Goal: Information Seeking & Learning: Find specific fact

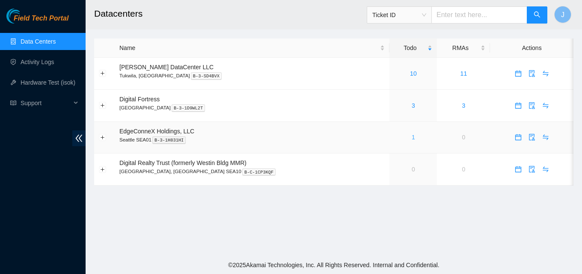
click at [412, 138] on link "1" at bounding box center [413, 137] width 3 height 7
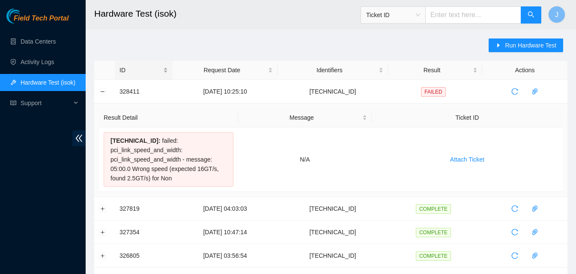
scroll to position [27, 0]
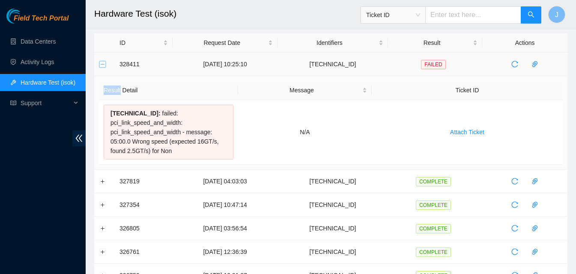
click at [102, 66] on button "Collapse row" at bounding box center [102, 64] width 7 height 7
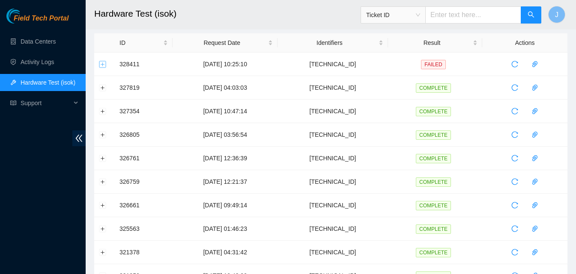
scroll to position [0, 0]
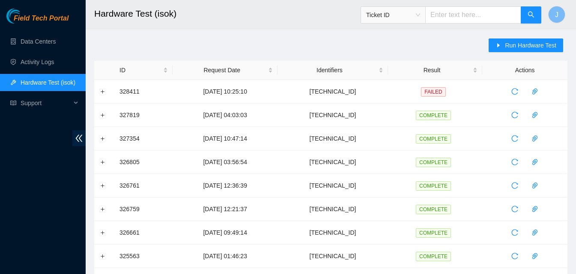
drag, startPoint x: 582, startPoint y: 114, endPoint x: 571, endPoint y: 80, distance: 36.3
click at [516, 46] on span "Run Hardware Test" at bounding box center [530, 45] width 51 height 9
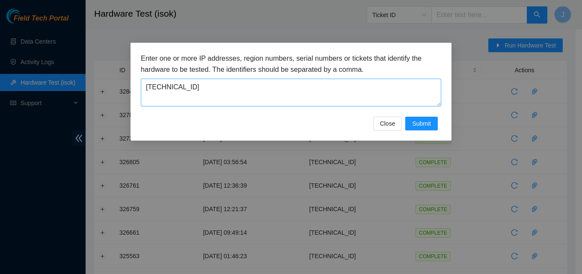
drag, startPoint x: 327, startPoint y: 77, endPoint x: 287, endPoint y: 85, distance: 41.0
click at [288, 84] on div "Enter one or more IP addresses, region numbers, serial numbers or tickets that …" at bounding box center [291, 80] width 300 height 54
drag, startPoint x: 229, startPoint y: 89, endPoint x: 104, endPoint y: 77, distance: 124.6
click at [104, 77] on div "Enter one or more IP addresses, region numbers, serial numbers or tickets that …" at bounding box center [291, 137] width 582 height 274
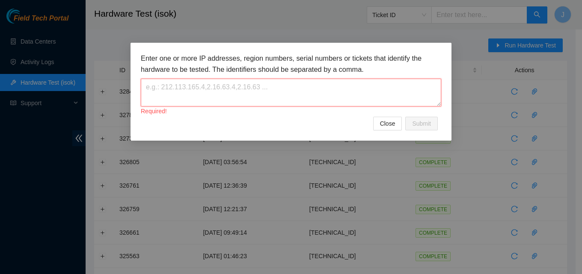
paste textarea "23.213.33.12"
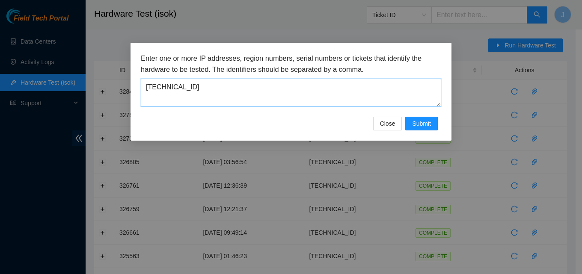
type textarea "23.213.33.12"
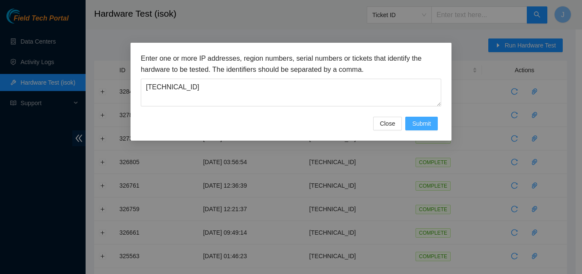
click at [420, 121] on span "Submit" at bounding box center [421, 123] width 19 height 9
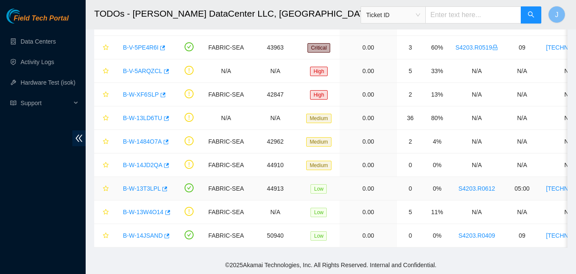
scroll to position [86, 0]
click at [166, 233] on icon "button" at bounding box center [166, 236] width 6 height 6
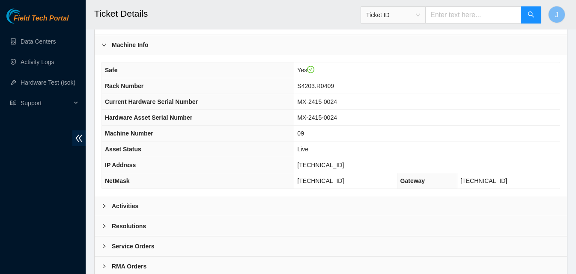
scroll to position [257, 0]
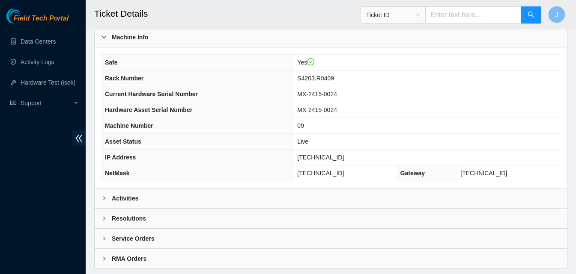
click at [262, 199] on div "Activities" at bounding box center [331, 199] width 472 height 20
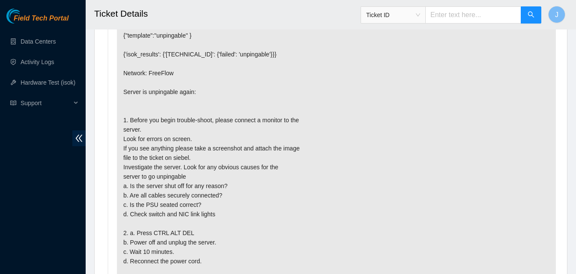
scroll to position [471, 0]
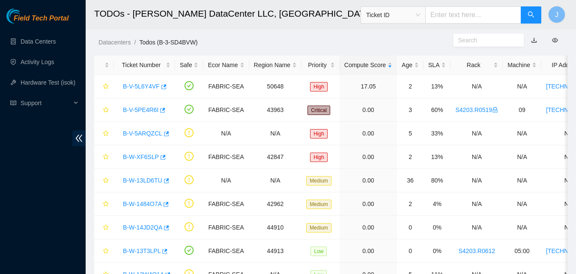
scroll to position [62, 0]
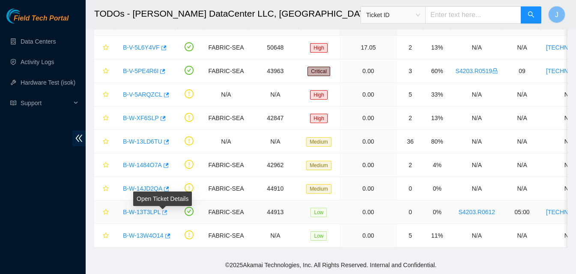
click at [164, 210] on icon "button" at bounding box center [165, 212] width 5 height 5
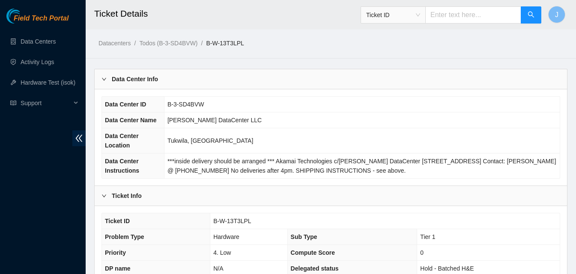
click at [265, 100] on td "B-3-SD4BVW" at bounding box center [362, 105] width 396 height 16
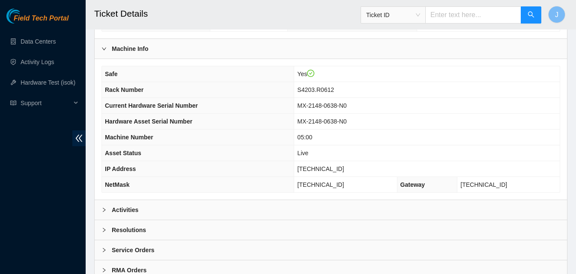
scroll to position [278, 0]
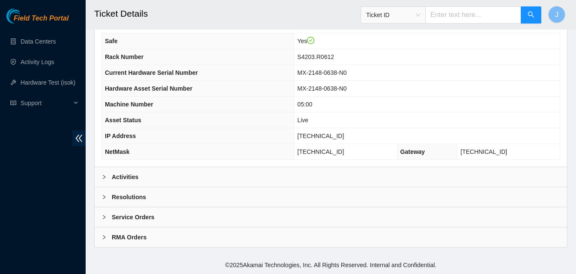
click at [247, 180] on div "Activities" at bounding box center [331, 177] width 472 height 20
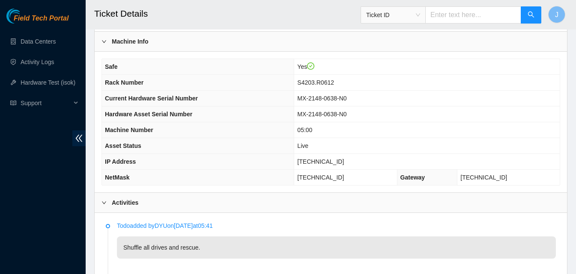
scroll to position [251, 0]
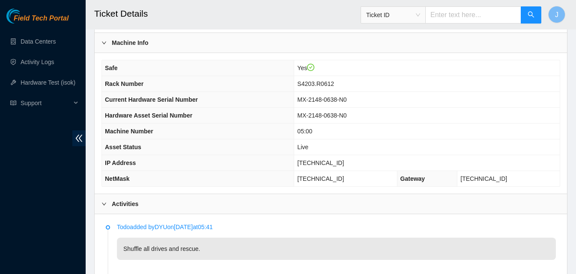
click at [260, 118] on th "Hardware Asset Serial Number" at bounding box center [198, 116] width 192 height 16
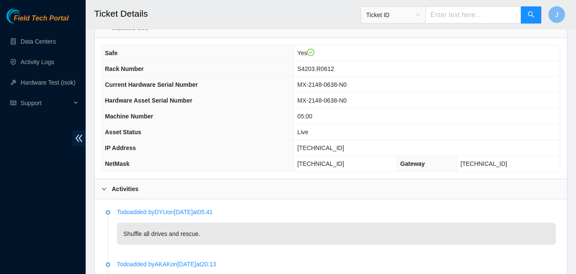
scroll to position [258, 0]
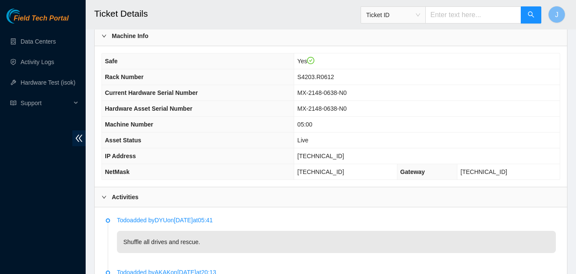
click at [450, 274] on p "Todo added by AKAK on 2025-08-22 at 20:13" at bounding box center [336, 272] width 439 height 9
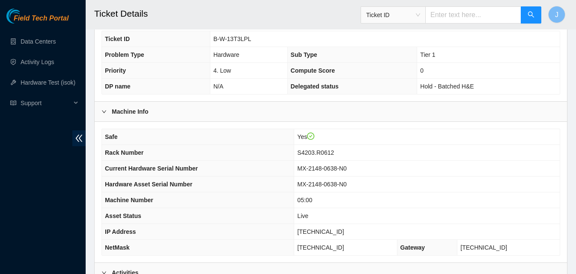
scroll to position [235, 0]
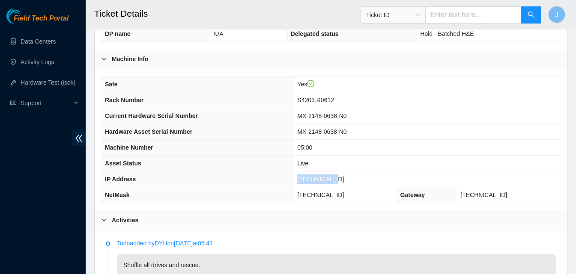
drag, startPoint x: 366, startPoint y: 183, endPoint x: 307, endPoint y: 178, distance: 59.3
click at [307, 178] on tr "IP Address 23.213.33.12" at bounding box center [331, 180] width 458 height 16
copy tr "23.213.33.12"
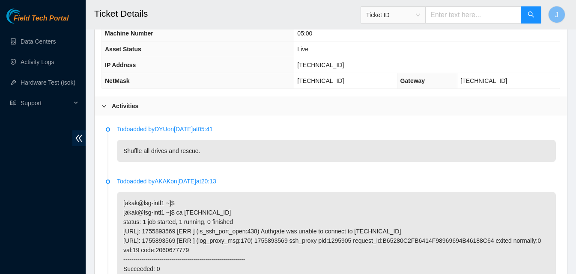
click at [366, 106] on div "Activities" at bounding box center [331, 106] width 472 height 20
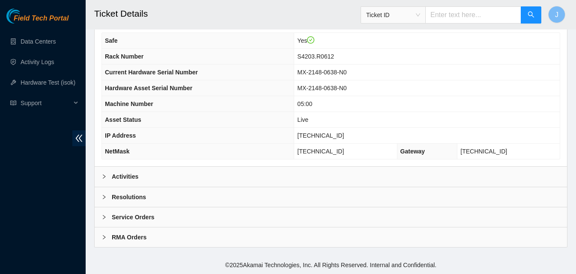
scroll to position [278, 0]
click at [262, 198] on div "Resolutions" at bounding box center [331, 197] width 472 height 20
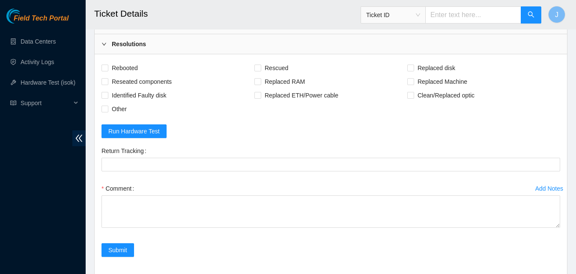
scroll to position [439, 0]
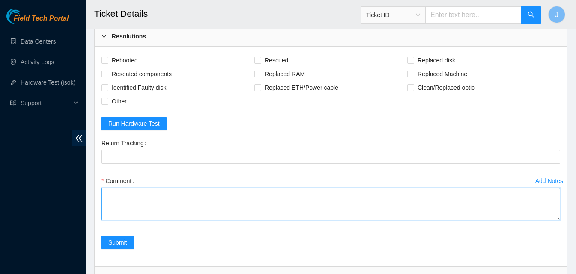
click at [343, 205] on textarea "Comment" at bounding box center [330, 204] width 458 height 33
type textarea "shuffled disks and rescued ran isok passed"
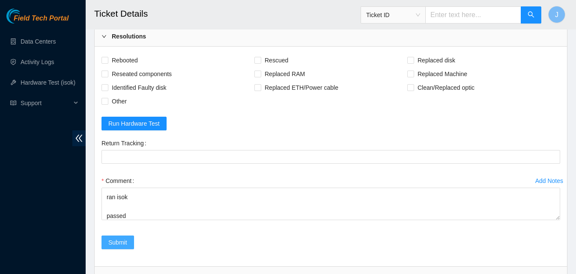
click at [123, 241] on span "Submit" at bounding box center [117, 242] width 19 height 9
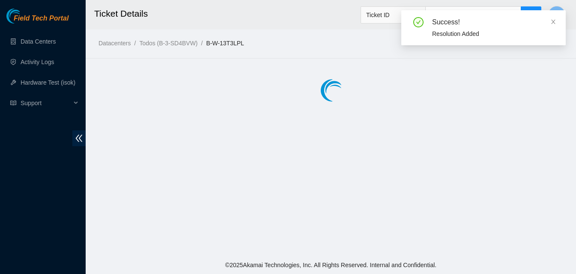
scroll to position [0, 0]
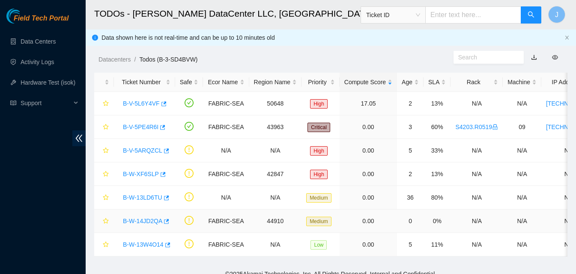
click at [169, 223] on div "B-W-14JD2QA" at bounding box center [145, 221] width 52 height 14
click at [167, 222] on icon "button" at bounding box center [166, 222] width 6 height 6
click at [162, 174] on icon "button" at bounding box center [162, 175] width 6 height 6
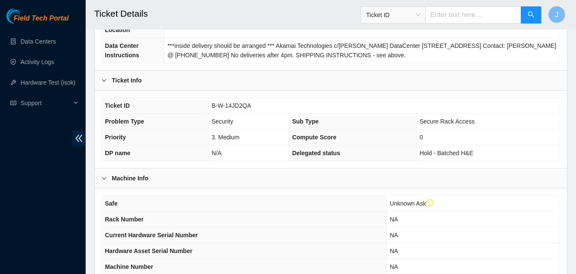
scroll to position [294, 0]
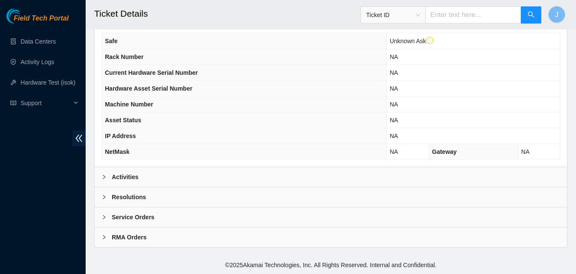
click at [341, 177] on div "Activities" at bounding box center [331, 177] width 472 height 20
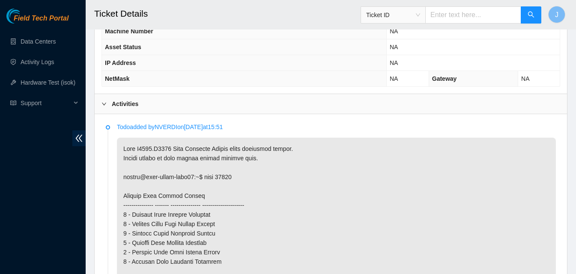
scroll to position [366, 0]
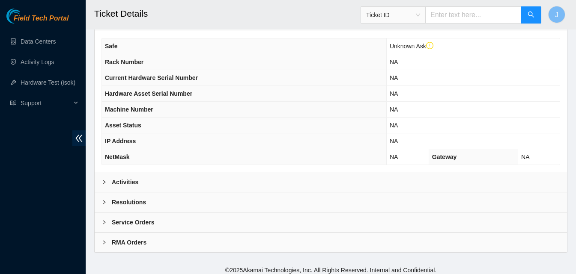
scroll to position [291, 0]
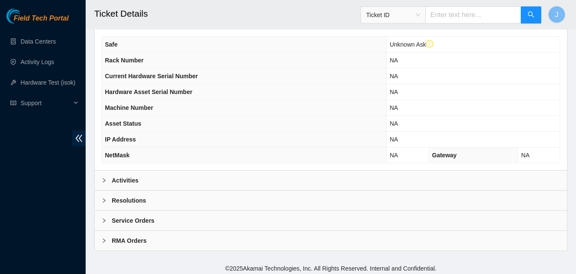
click at [248, 177] on div "Activities" at bounding box center [331, 181] width 472 height 20
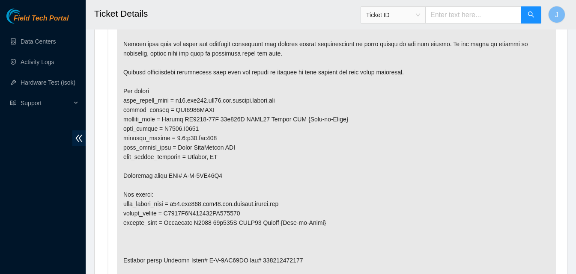
scroll to position [531, 0]
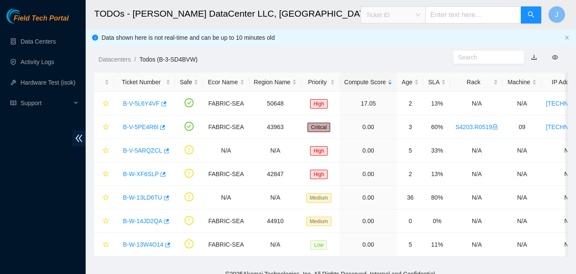
click at [395, 14] on span "Ticket ID" at bounding box center [393, 15] width 54 height 13
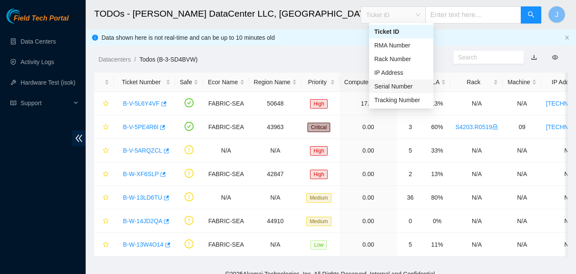
click at [401, 89] on div "Serial Number" at bounding box center [401, 86] width 54 height 9
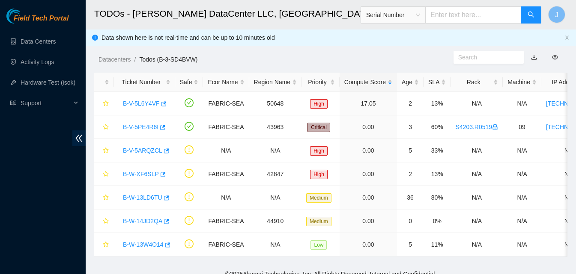
click at [457, 12] on input "text" at bounding box center [473, 14] width 96 height 17
paste input "i5i2007169"
type input "i5i2007169"
click at [529, 21] on button "button" at bounding box center [530, 14] width 21 height 17
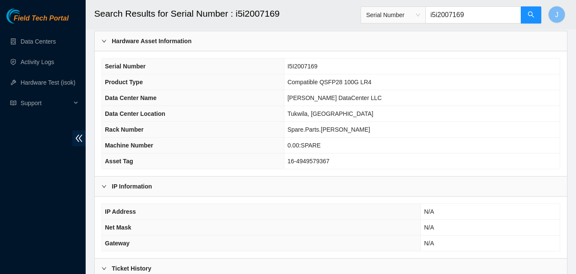
scroll to position [37, 0]
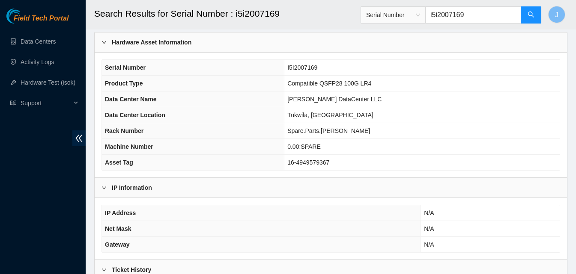
drag, startPoint x: 12, startPoint y: 160, endPoint x: 99, endPoint y: 143, distance: 88.5
click at [15, 161] on div "Field Tech Portal Data Centers Activity Logs Hardware Test (isok) Support" at bounding box center [43, 142] width 86 height 266
drag, startPoint x: 496, startPoint y: 13, endPoint x: 345, endPoint y: 19, distance: 151.6
click at [345, 19] on header "Search Results for Serial Number : i5i2007169 Serial Number i5i2007169 J" at bounding box center [374, 15] width 576 height 30
paste input "c20j21128"
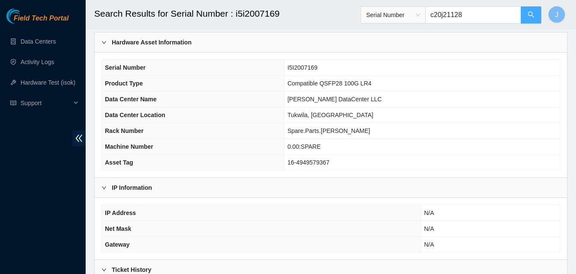
click at [529, 13] on icon "search" at bounding box center [530, 14] width 7 height 7
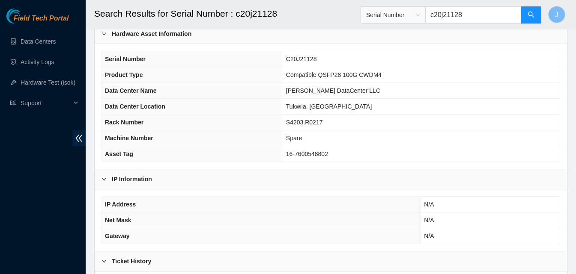
scroll to position [43, 0]
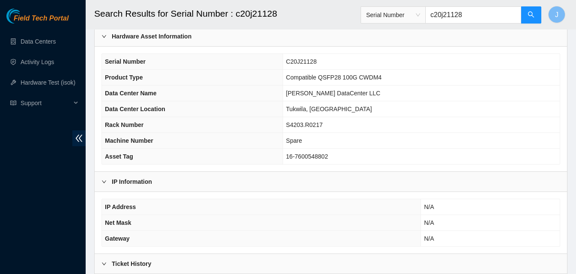
type input "c20j21128"
drag, startPoint x: 474, startPoint y: 15, endPoint x: 416, endPoint y: 15, distance: 57.8
click at [416, 15] on span "Serial Number c20j21128" at bounding box center [450, 14] width 181 height 17
paste input "g2310083905"
click at [530, 15] on icon "search" at bounding box center [530, 14] width 7 height 7
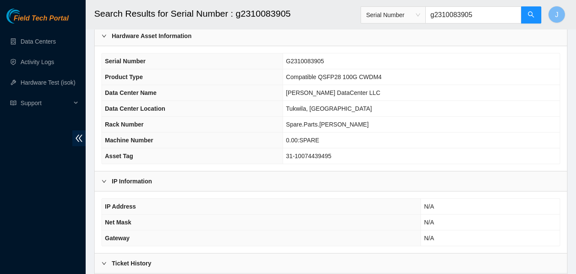
scroll to position [86, 0]
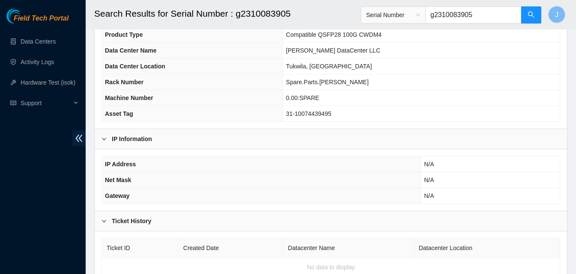
type input "g2310083905"
drag, startPoint x: 469, startPoint y: 15, endPoint x: 326, endPoint y: 15, distance: 143.0
click at [326, 15] on header "Search Results for Serial Number : g2310083905 Serial Number g2310083905 J" at bounding box center [374, 15] width 576 height 30
paste input "s22lb028d"
click at [530, 10] on button "button" at bounding box center [530, 14] width 21 height 17
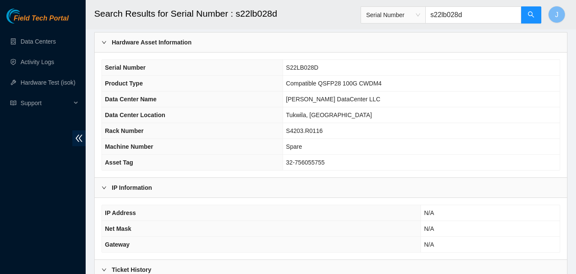
scroll to position [80, 0]
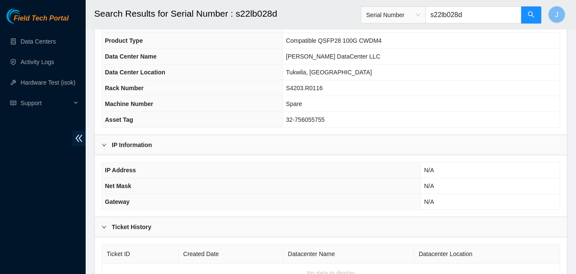
type input "s22lb028d"
click at [27, 204] on div "Field Tech Portal Data Centers Activity Logs Hardware Test (isok) Support" at bounding box center [43, 142] width 86 height 266
drag, startPoint x: 474, startPoint y: 12, endPoint x: 372, endPoint y: 25, distance: 103.2
click at [372, 25] on div "Serial Number s22lb028d" at bounding box center [450, 14] width 181 height 27
paste input "u1ja1pu"
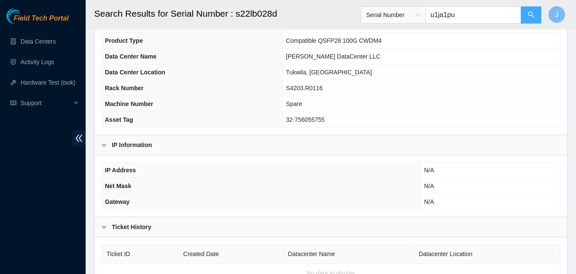
click at [523, 19] on button "button" at bounding box center [530, 14] width 21 height 17
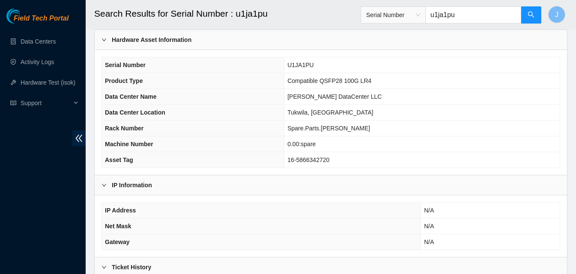
scroll to position [37, 0]
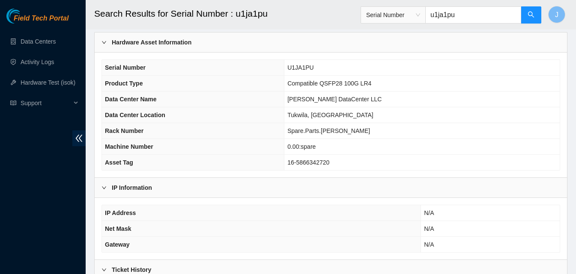
type input "u1ja1pu"
click at [52, 166] on div "Field Tech Portal Data Centers Activity Logs Hardware Test (isok) Support" at bounding box center [43, 142] width 86 height 266
drag, startPoint x: 470, startPoint y: 16, endPoint x: 391, endPoint y: 24, distance: 79.1
click at [391, 24] on div "Serial Number u1ja1pu" at bounding box center [450, 14] width 181 height 27
paste input "inmata840017"
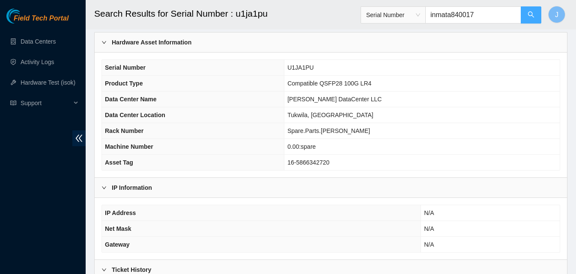
click at [529, 15] on icon "search" at bounding box center [530, 14] width 7 height 7
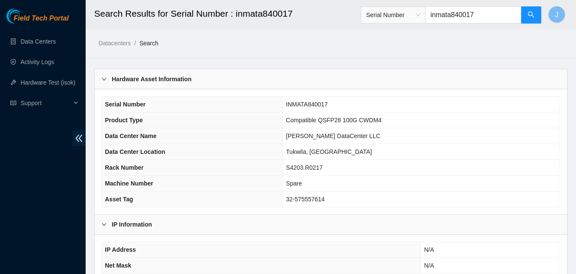
type input "inmata840017"
drag, startPoint x: 33, startPoint y: 223, endPoint x: 202, endPoint y: 144, distance: 186.5
click at [35, 221] on div "Field Tech Portal Data Centers Activity Logs Hardware Test (isok) Support" at bounding box center [43, 142] width 86 height 266
drag, startPoint x: 481, startPoint y: 17, endPoint x: 411, endPoint y: 18, distance: 69.8
click at [407, 18] on span "Serial Number inmata840017" at bounding box center [450, 14] width 181 height 17
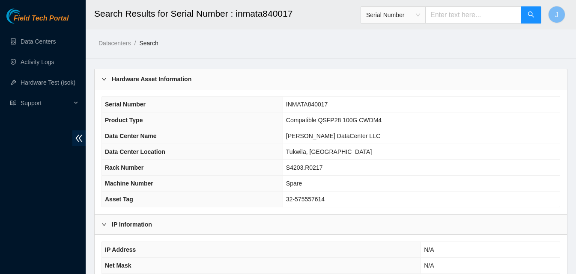
paste input "u1cajg7"
click at [534, 18] on icon "search" at bounding box center [530, 14] width 7 height 7
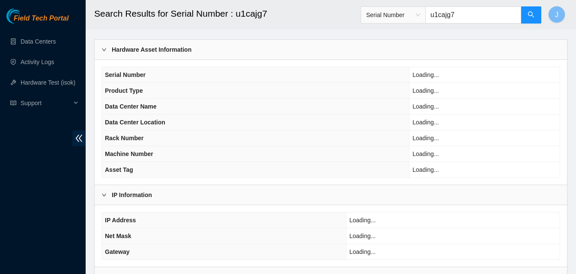
scroll to position [43, 0]
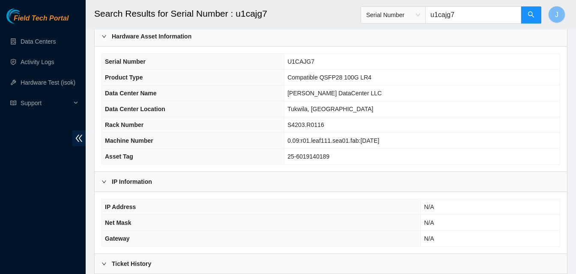
type input "u1cajg7"
drag, startPoint x: 26, startPoint y: 226, endPoint x: 75, endPoint y: 207, distance: 52.5
click at [26, 226] on div "Field Tech Portal Data Centers Activity Logs Hardware Test (isok) Support" at bounding box center [43, 142] width 86 height 266
drag, startPoint x: 474, startPoint y: 15, endPoint x: 413, endPoint y: 15, distance: 61.2
click at [413, 15] on span "Serial Number u1cajg7" at bounding box center [450, 14] width 181 height 17
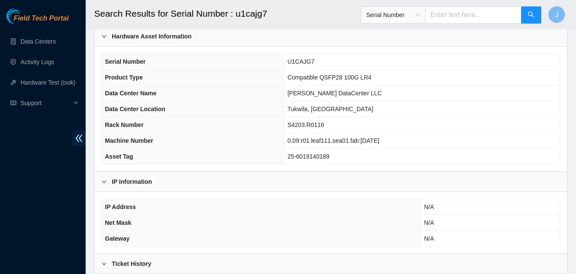
paste input "inkbgu860224"
click at [530, 11] on button "button" at bounding box center [530, 14] width 21 height 17
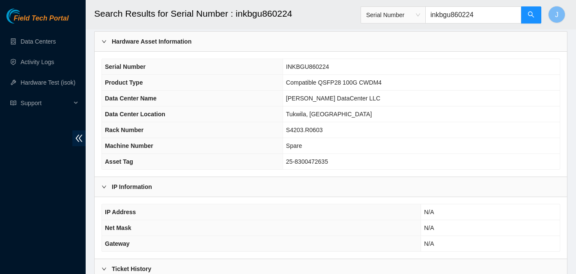
scroll to position [37, 0]
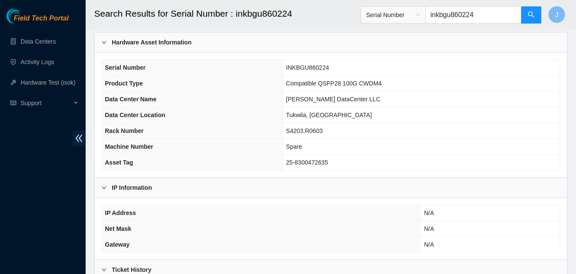
type input "inkbgu860224"
drag, startPoint x: 0, startPoint y: 189, endPoint x: 46, endPoint y: 178, distance: 46.9
click at [9, 188] on div "Field Tech Portal Data Centers Activity Logs Hardware Test (isok) Support" at bounding box center [43, 142] width 86 height 266
drag, startPoint x: 486, startPoint y: 14, endPoint x: 350, endPoint y: 27, distance: 136.8
click at [350, 27] on header "Search Results for Serial Number : inkbgu860224 Serial Number inkbgu860224 J" at bounding box center [374, 15] width 576 height 30
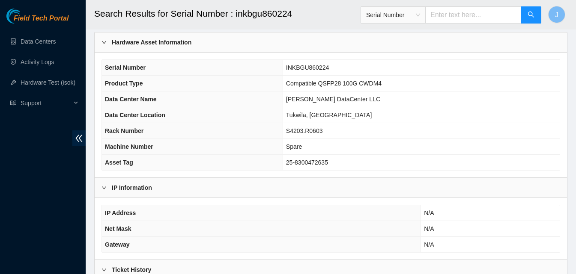
paste input "i7f2006180"
click at [530, 10] on button "button" at bounding box center [530, 14] width 21 height 17
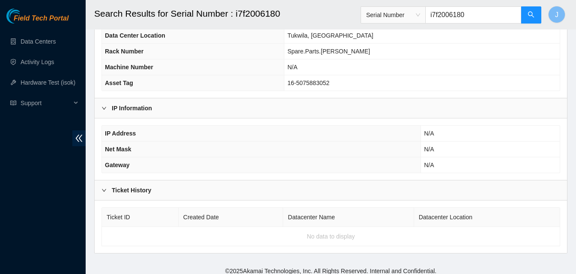
scroll to position [80, 0]
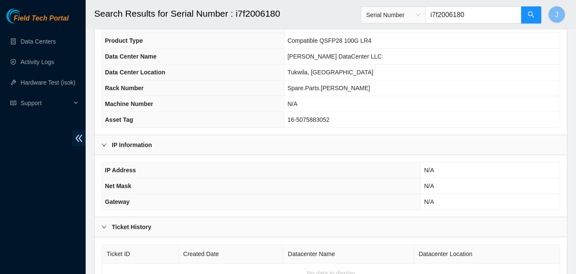
type input "i7f2006180"
drag, startPoint x: 484, startPoint y: 9, endPoint x: 410, endPoint y: 27, distance: 76.5
click at [410, 27] on div "Serial Number i7f2006180" at bounding box center [450, 14] width 181 height 27
paste input "injbk7640377"
click at [523, 12] on button "button" at bounding box center [530, 14] width 21 height 17
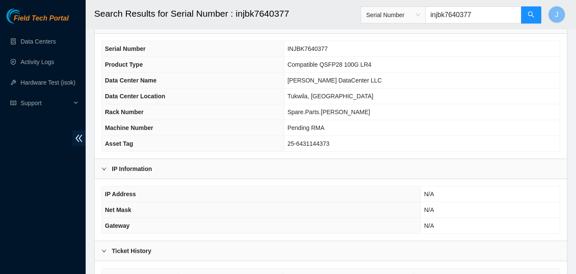
scroll to position [37, 0]
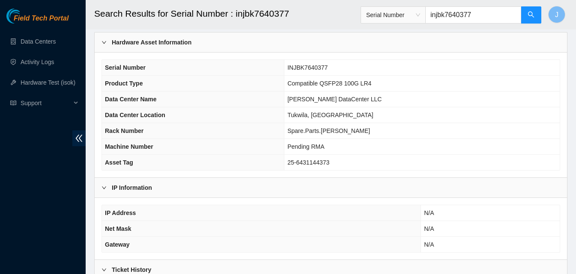
type input "injbk7640377"
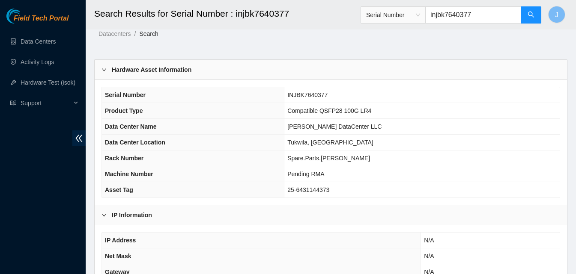
scroll to position [0, 0]
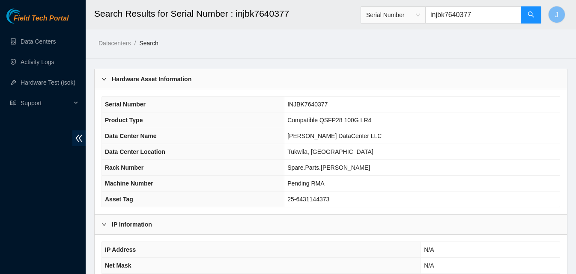
click at [203, 39] on ol "Datacenters / Search /" at bounding box center [275, 43] width 355 height 9
drag, startPoint x: 484, startPoint y: 14, endPoint x: 405, endPoint y: 15, distance: 79.2
click at [405, 15] on span "Serial Number injbk7640377" at bounding box center [450, 14] width 181 height 17
paste input "c2301307368"
click at [521, 16] on button "button" at bounding box center [530, 14] width 21 height 17
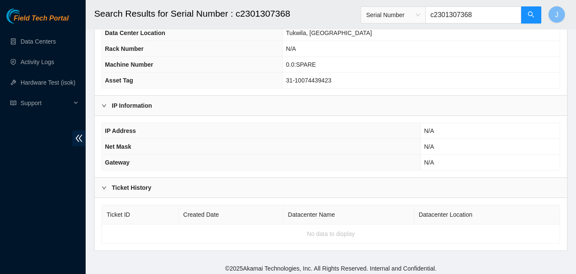
scroll to position [122, 0]
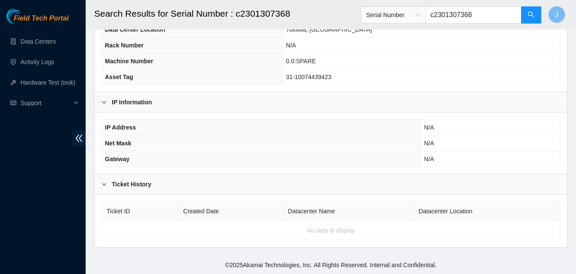
type input "c2301307368"
click at [214, 74] on th "Asset Tag" at bounding box center [192, 77] width 181 height 16
drag, startPoint x: 488, startPoint y: 10, endPoint x: 376, endPoint y: 17, distance: 111.9
click at [376, 17] on span "Serial Number c2301307368" at bounding box center [450, 14] width 181 height 17
paste input "inmboa181835"
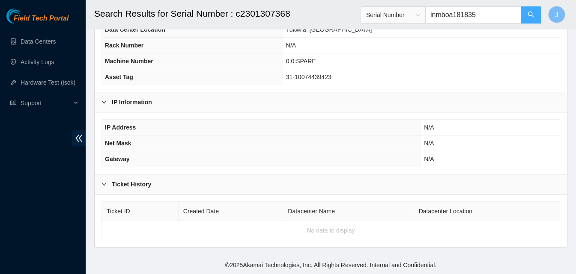
click at [523, 16] on button "button" at bounding box center [530, 14] width 21 height 17
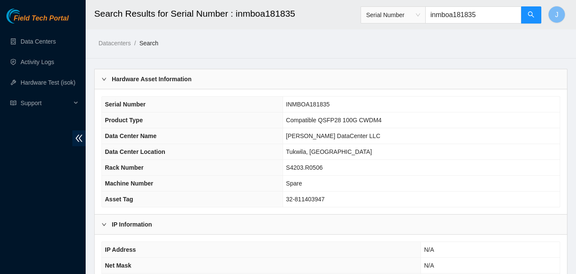
type input "inmboa181835"
click at [192, 125] on th "Product Type" at bounding box center [192, 121] width 181 height 16
drag, startPoint x: 488, startPoint y: 15, endPoint x: 411, endPoint y: 15, distance: 76.2
click at [411, 15] on span "Serial Number inmboa181835" at bounding box center [450, 14] width 181 height 17
paste input "s23bb040b"
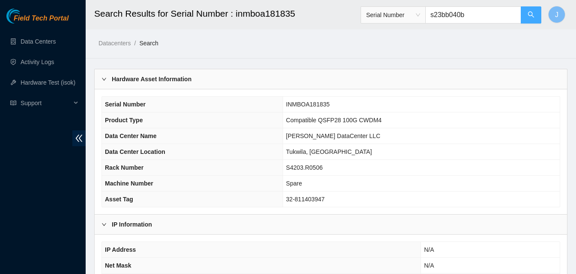
click at [524, 19] on button "button" at bounding box center [530, 14] width 21 height 17
type input "s23bb040b"
click at [209, 143] on th "Data Center Name" at bounding box center [192, 136] width 181 height 16
drag, startPoint x: 482, startPoint y: 10, endPoint x: 413, endPoint y: 17, distance: 70.1
click at [413, 17] on span "Serial Number s23bb040b" at bounding box center [450, 14] width 181 height 17
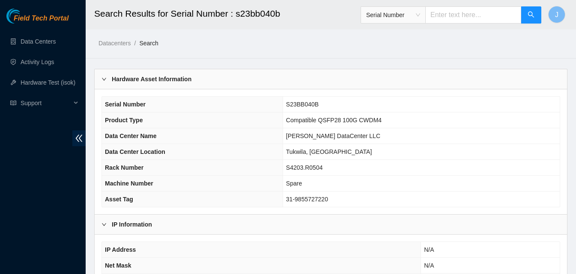
paste input "c1910090918"
click at [523, 14] on button "button" at bounding box center [530, 14] width 21 height 17
type input "c1910090918"
drag, startPoint x: 485, startPoint y: 16, endPoint x: 380, endPoint y: 15, distance: 105.3
click at [380, 15] on span "Serial Number c1910090918" at bounding box center [450, 14] width 181 height 17
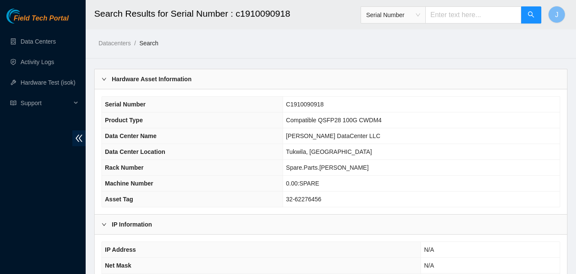
paste input "s20jb0bc1"
click at [533, 20] on button "button" at bounding box center [530, 14] width 21 height 17
type input "s20jb0bc1"
click at [215, 48] on main "Search Results for Serial Number : s20jb0bc1 Serial Number s20jb0bc1 J Datacent…" at bounding box center [331, 189] width 490 height 379
drag, startPoint x: 454, startPoint y: 18, endPoint x: 387, endPoint y: 22, distance: 67.3
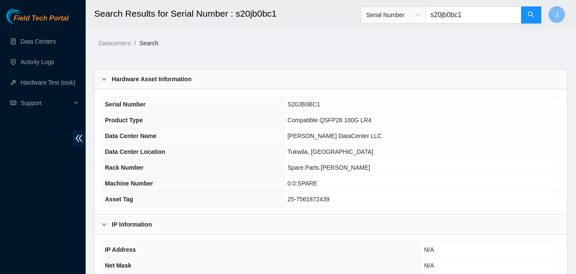
click at [387, 22] on span "Serial Number s20jb0bc1" at bounding box center [450, 14] width 181 height 17
paste input "s23bb0e6p"
click at [523, 18] on button "button" at bounding box center [530, 14] width 21 height 17
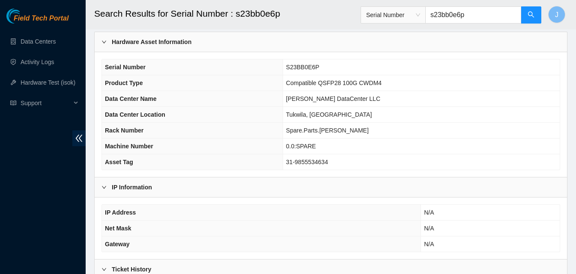
scroll to position [37, 0]
type input "s23bb0e6p"
click at [200, 107] on th "Data Center Name" at bounding box center [192, 100] width 181 height 16
drag, startPoint x: 485, startPoint y: 17, endPoint x: 356, endPoint y: 17, distance: 128.4
click at [356, 17] on header "Search Results for Serial Number : s23bb0e6p Serial Number s23bb0e6p J" at bounding box center [374, 15] width 576 height 30
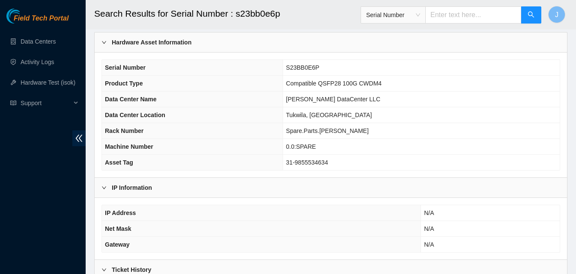
paste input "c2004274897"
click at [521, 18] on button "button" at bounding box center [530, 14] width 21 height 17
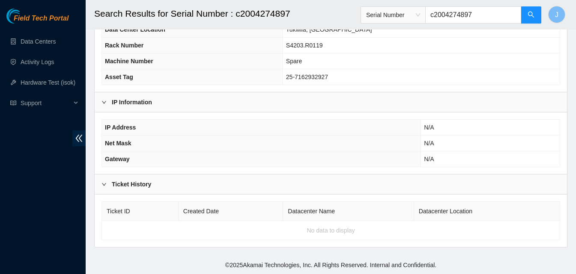
scroll to position [37, 0]
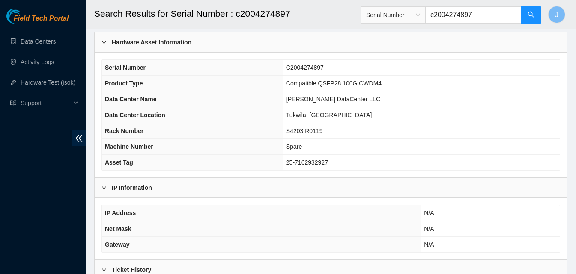
type input "c2004274897"
click at [0, 197] on div "Field Tech Portal Data Centers Activity Logs Hardware Test (isok) Support" at bounding box center [43, 142] width 86 height 266
drag, startPoint x: 488, startPoint y: 18, endPoint x: 417, endPoint y: 22, distance: 70.7
click at [417, 22] on span "Serial Number c2004274897" at bounding box center [450, 14] width 181 height 17
paste input "c2004275246"
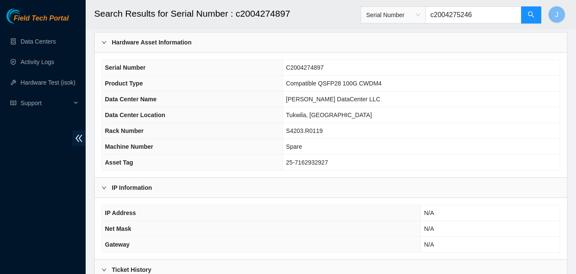
type input "c2004275246"
click at [530, 25] on div "Serial Number c2004275246" at bounding box center [450, 14] width 181 height 27
click at [530, 18] on icon "search" at bounding box center [530, 14] width 7 height 7
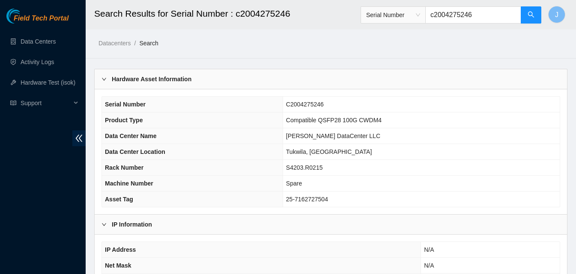
click at [49, 184] on div "Field Tech Portal Data Centers Activity Logs Hardware Test (isok) Support" at bounding box center [43, 142] width 86 height 266
drag, startPoint x: 491, startPoint y: 19, endPoint x: 413, endPoint y: 29, distance: 78.6
click at [413, 29] on header "Search Results for Serial Number : c2004275246 Serial Number c2004275246 J" at bounding box center [374, 15] width 576 height 30
paste input "s23bb0cmu"
click at [538, 22] on button "button" at bounding box center [530, 14] width 21 height 17
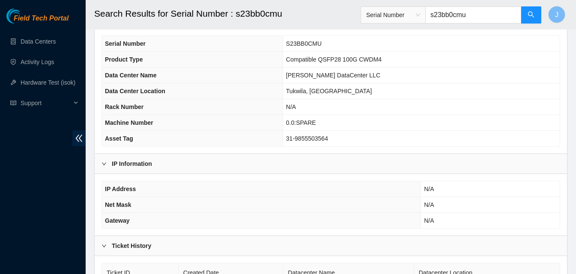
scroll to position [43, 0]
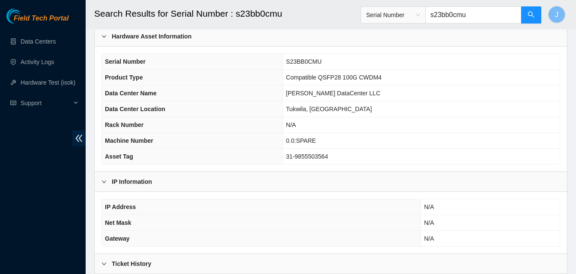
type input "s23bb0cmu"
click at [198, 79] on th "Product Type" at bounding box center [192, 78] width 181 height 16
drag, startPoint x: 483, startPoint y: 12, endPoint x: 396, endPoint y: 25, distance: 88.3
click at [396, 25] on div "Serial Number s23bb0cmu" at bounding box center [450, 14] width 181 height 27
paste input "inmava140056"
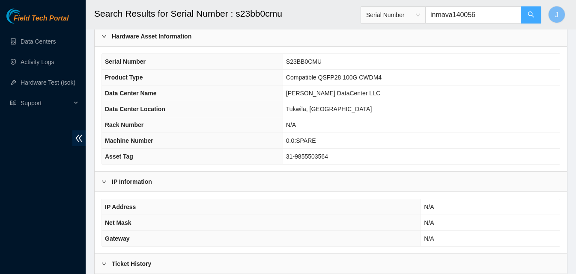
click at [529, 13] on icon "search" at bounding box center [530, 14] width 7 height 7
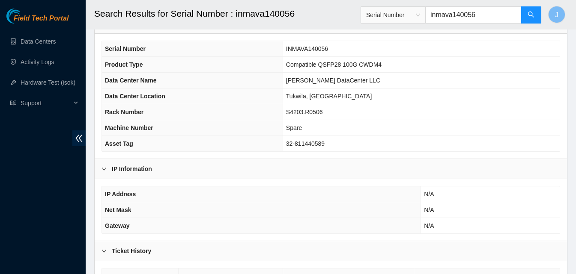
scroll to position [37, 0]
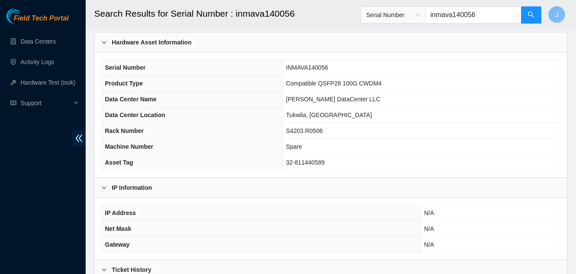
type input "inmava140056"
click at [203, 59] on div "Serial Number INMAVA140056 Product Type Compatible QSFP28 100G CWDM4 Data Cente…" at bounding box center [330, 114] width 458 height 111
drag, startPoint x: 485, startPoint y: 20, endPoint x: 413, endPoint y: 21, distance: 72.3
click at [413, 21] on span "Serial Number inmava140056" at bounding box center [450, 14] width 181 height 17
paste input "s23bb0fmg"
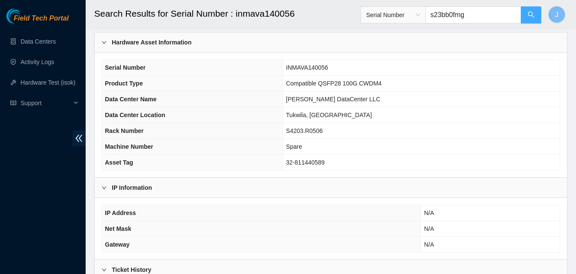
click at [529, 15] on icon "search" at bounding box center [530, 14] width 7 height 7
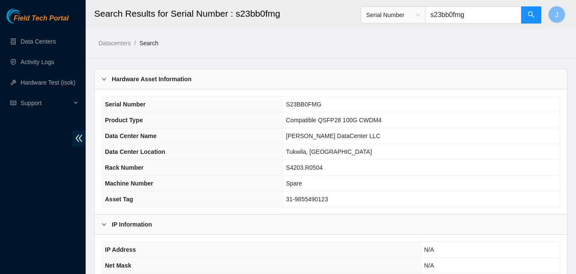
type input "s23bb0fmg"
click at [207, 37] on div "Datacenters / Search /" at bounding box center [270, 24] width 368 height 48
drag, startPoint x: 485, startPoint y: 17, endPoint x: 393, endPoint y: 27, distance: 92.1
click at [393, 27] on div "Serial Number s23bb0fmg" at bounding box center [450, 14] width 181 height 27
paste input "s21jb08z9"
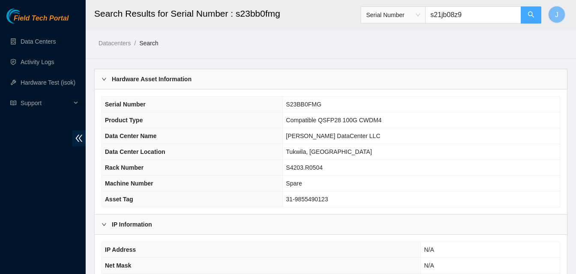
click at [535, 15] on button "button" at bounding box center [530, 14] width 21 height 17
type input "s21jb08z9"
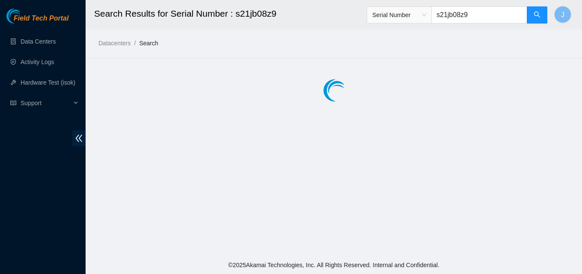
click at [38, 42] on link "Data Centers" at bounding box center [38, 41] width 35 height 7
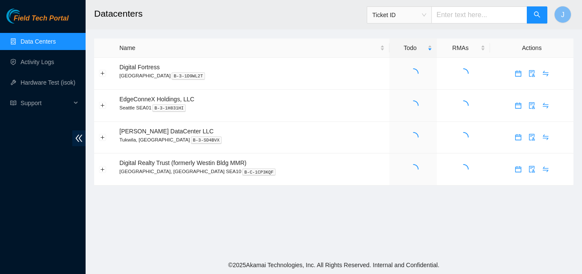
click at [38, 42] on link "Data Centers" at bounding box center [38, 41] width 35 height 7
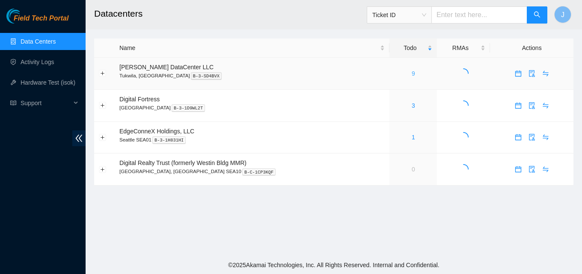
click at [412, 73] on link "9" at bounding box center [413, 73] width 3 height 7
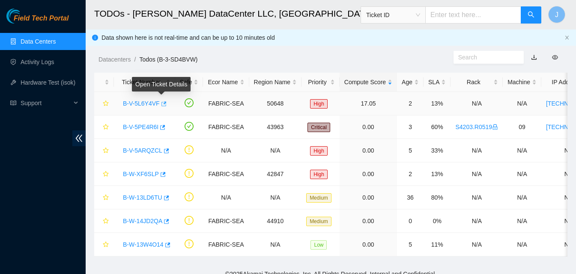
click at [161, 105] on icon "button" at bounding box center [163, 104] width 6 height 6
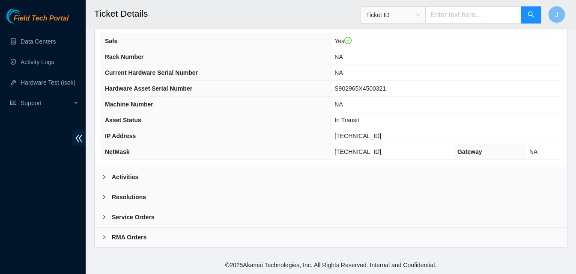
drag, startPoint x: 232, startPoint y: 176, endPoint x: 252, endPoint y: 163, distance: 23.7
click at [232, 176] on div "Activities" at bounding box center [331, 177] width 472 height 20
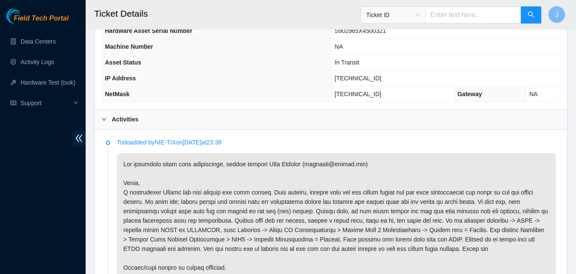
scroll to position [407, 0]
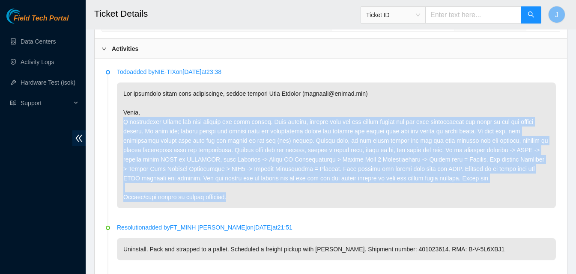
drag, startPoint x: 359, startPoint y: 111, endPoint x: 437, endPoint y: 205, distance: 122.2
click at [437, 205] on p at bounding box center [336, 146] width 439 height 126
click at [327, 141] on p at bounding box center [336, 146] width 439 height 126
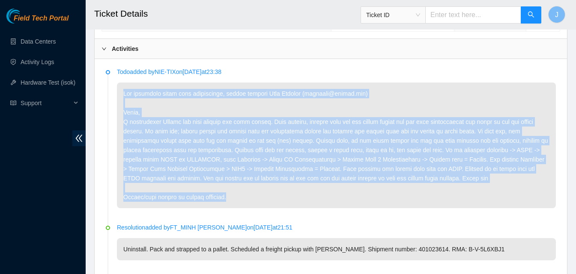
drag, startPoint x: 265, startPoint y: 201, endPoint x: 113, endPoint y: 92, distance: 186.6
click at [113, 92] on li "Todo added by NIE-TIX on [DATE] 23:38" at bounding box center [331, 148] width 450 height 156
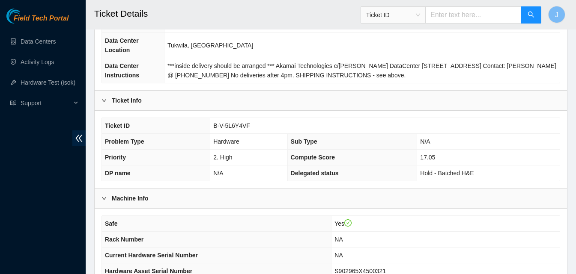
scroll to position [86, 0]
